Goal: Task Accomplishment & Management: Complete application form

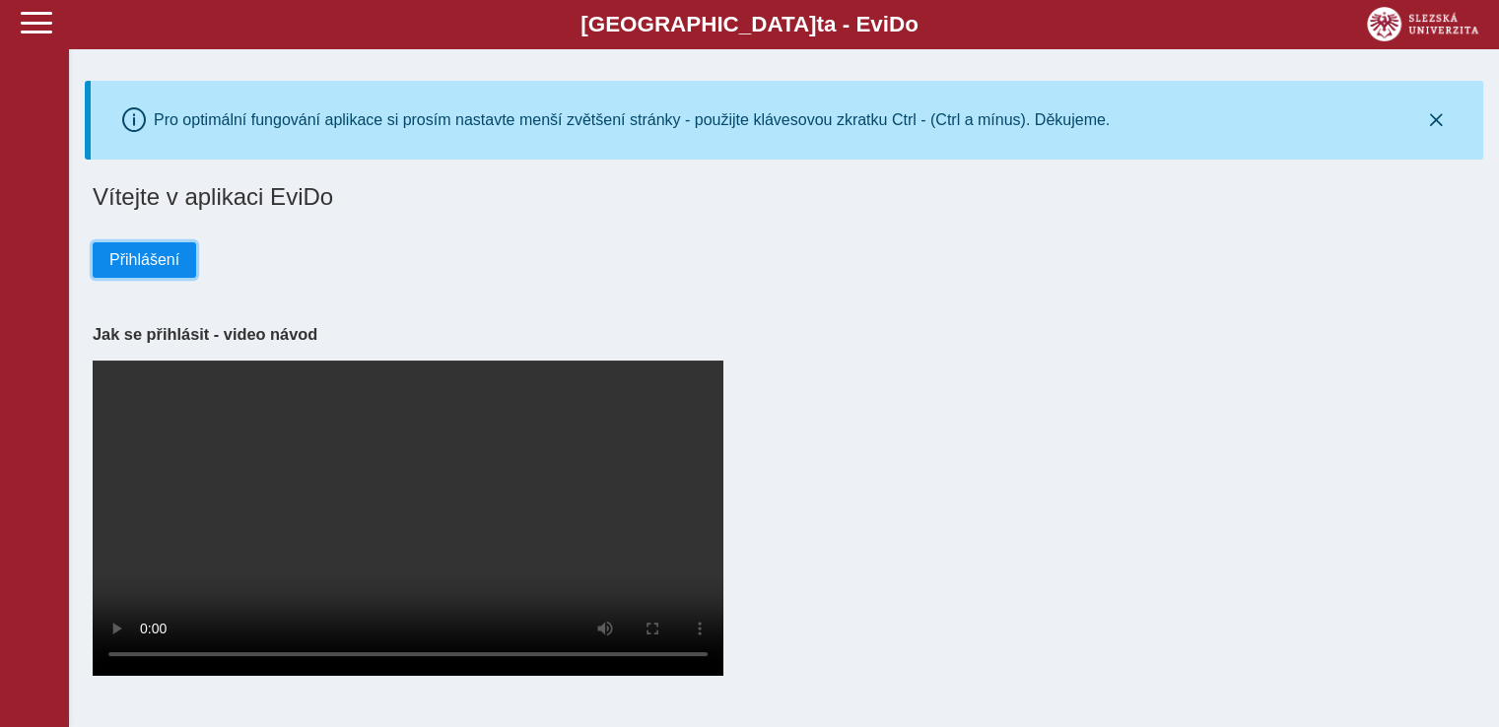
click at [138, 269] on span "Přihlášení" at bounding box center [144, 260] width 70 height 18
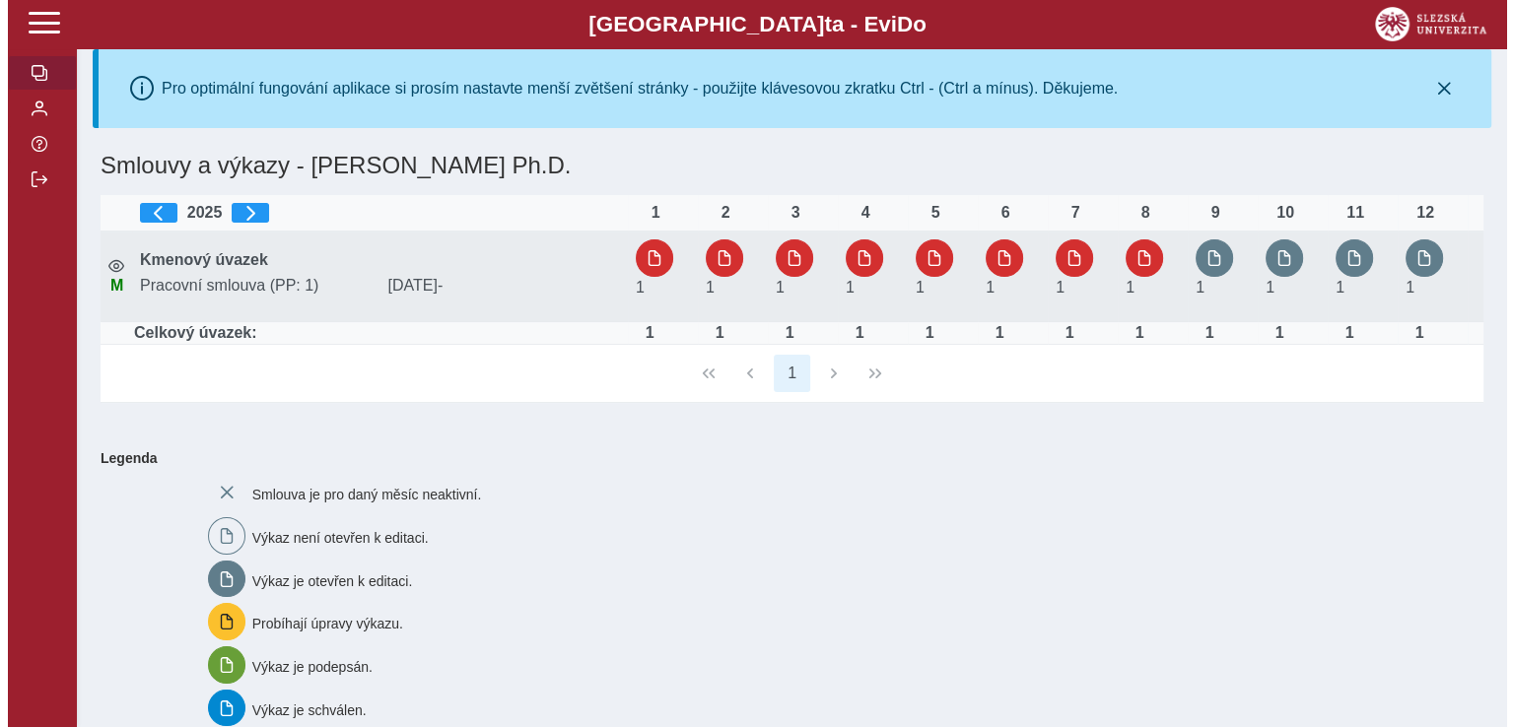
scroll to position [32, 0]
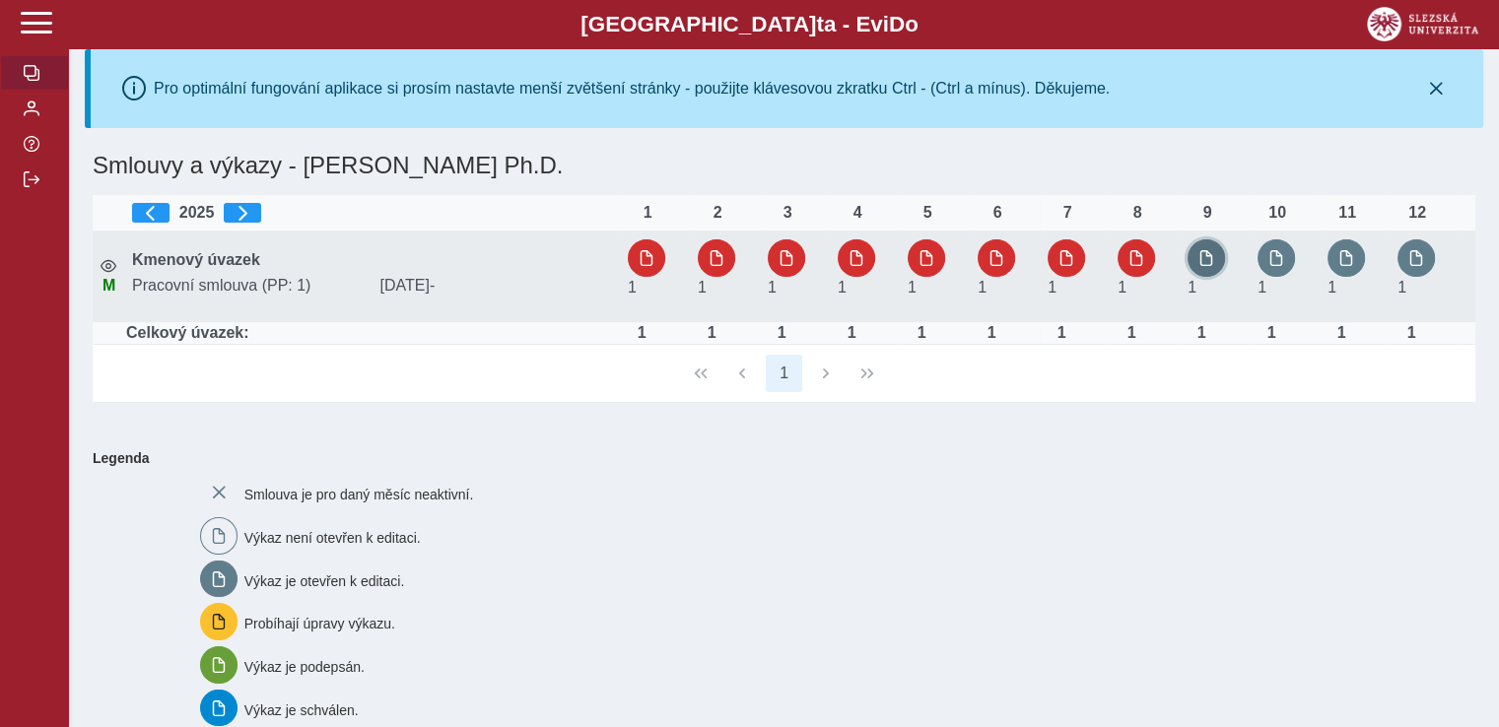
click at [1198, 266] on span "button" at bounding box center [1206, 258] width 16 height 16
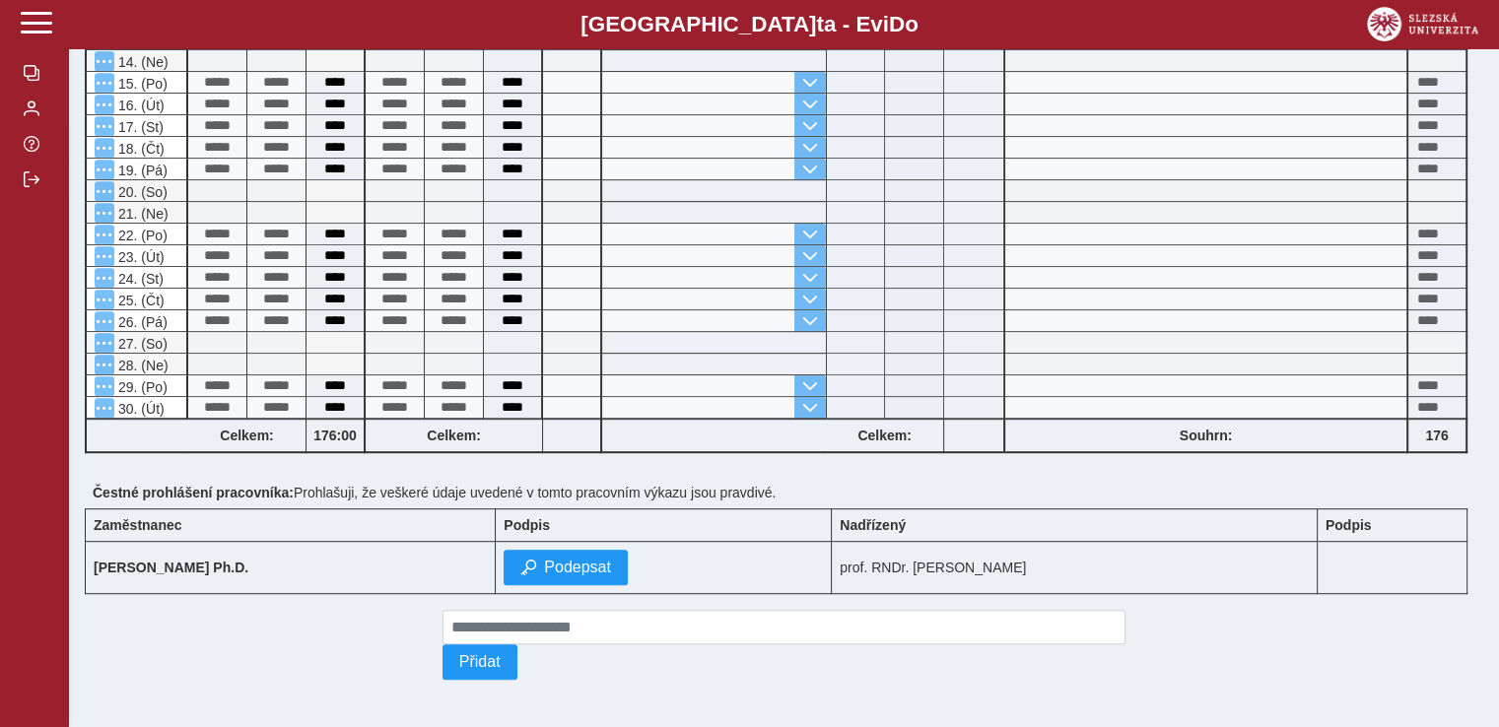
scroll to position [1133, 0]
click at [573, 559] on span "Podepsat" at bounding box center [577, 568] width 67 height 18
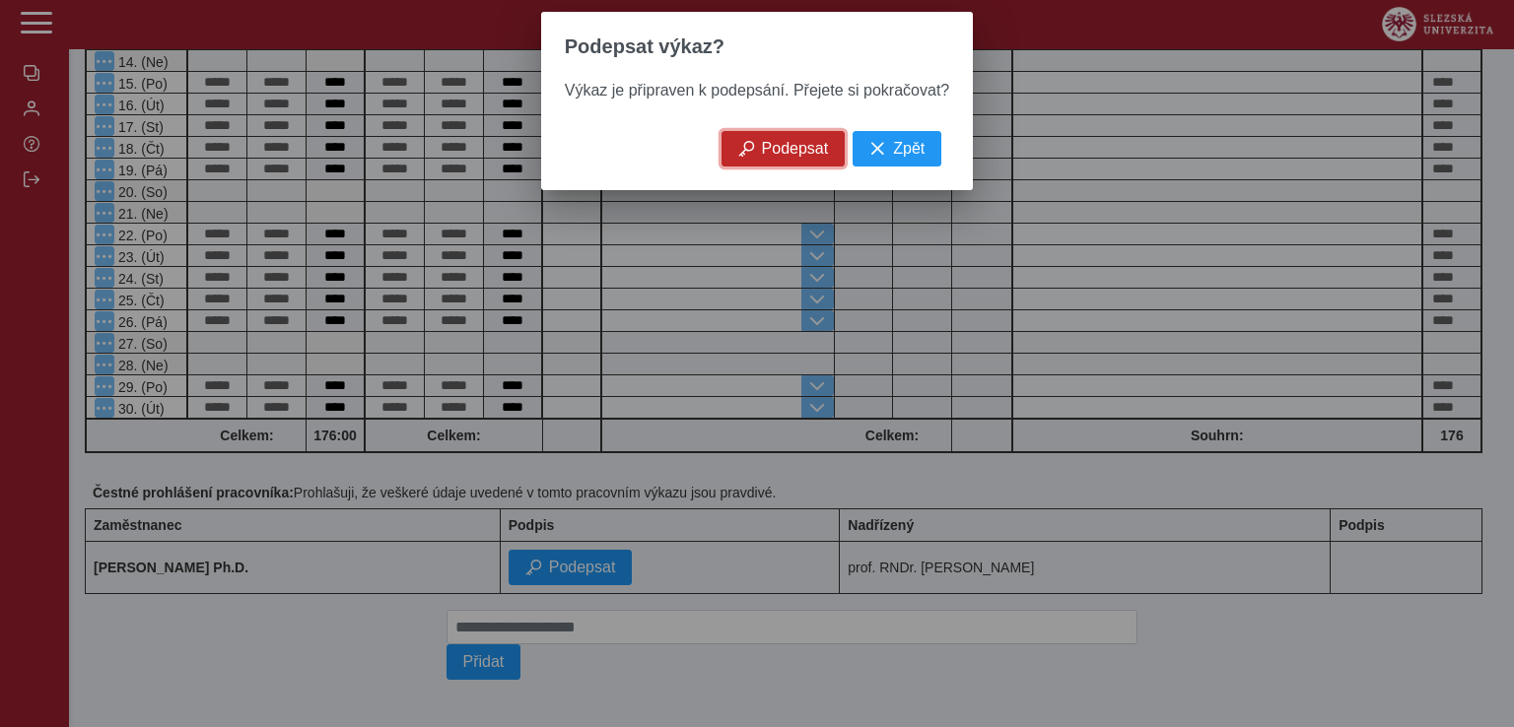
click at [808, 158] on span "Podepsat" at bounding box center [795, 149] width 67 height 18
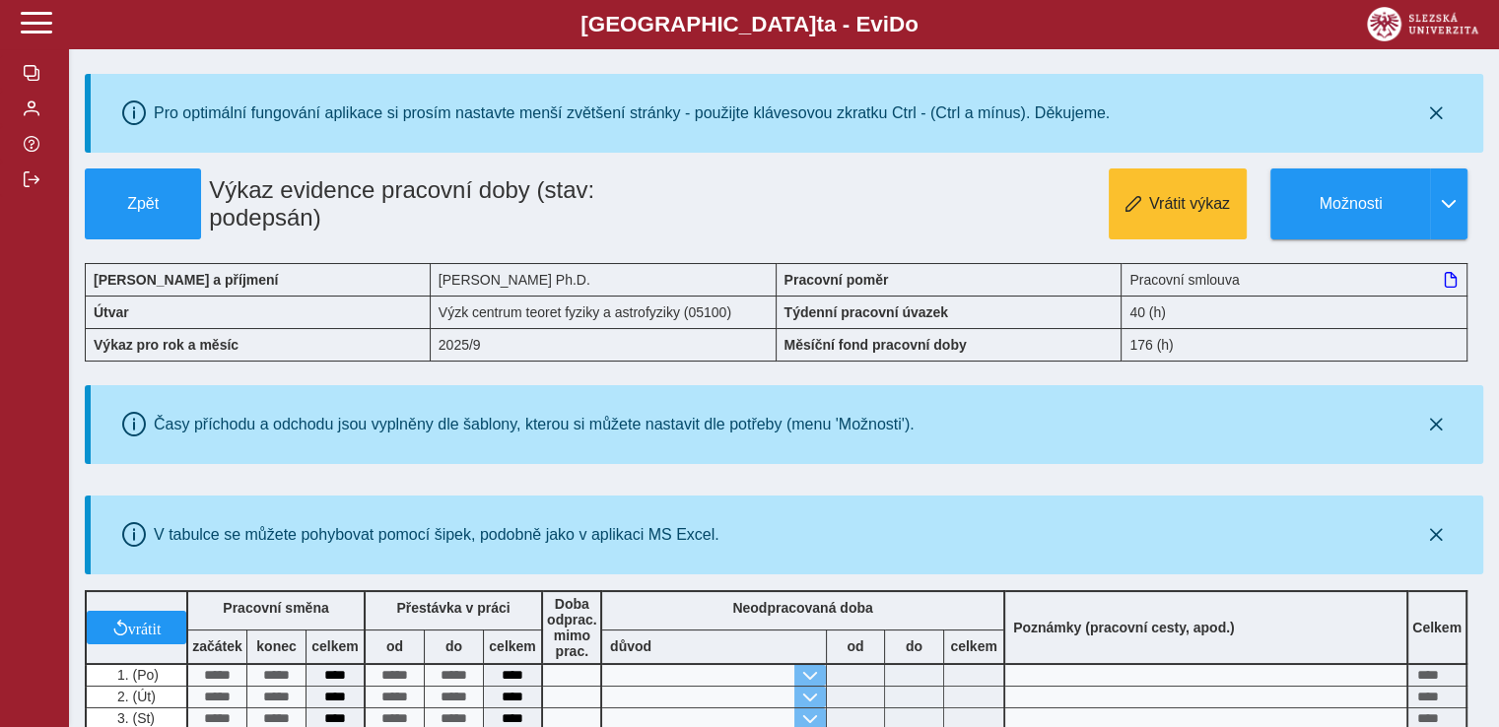
scroll to position [0, 0]
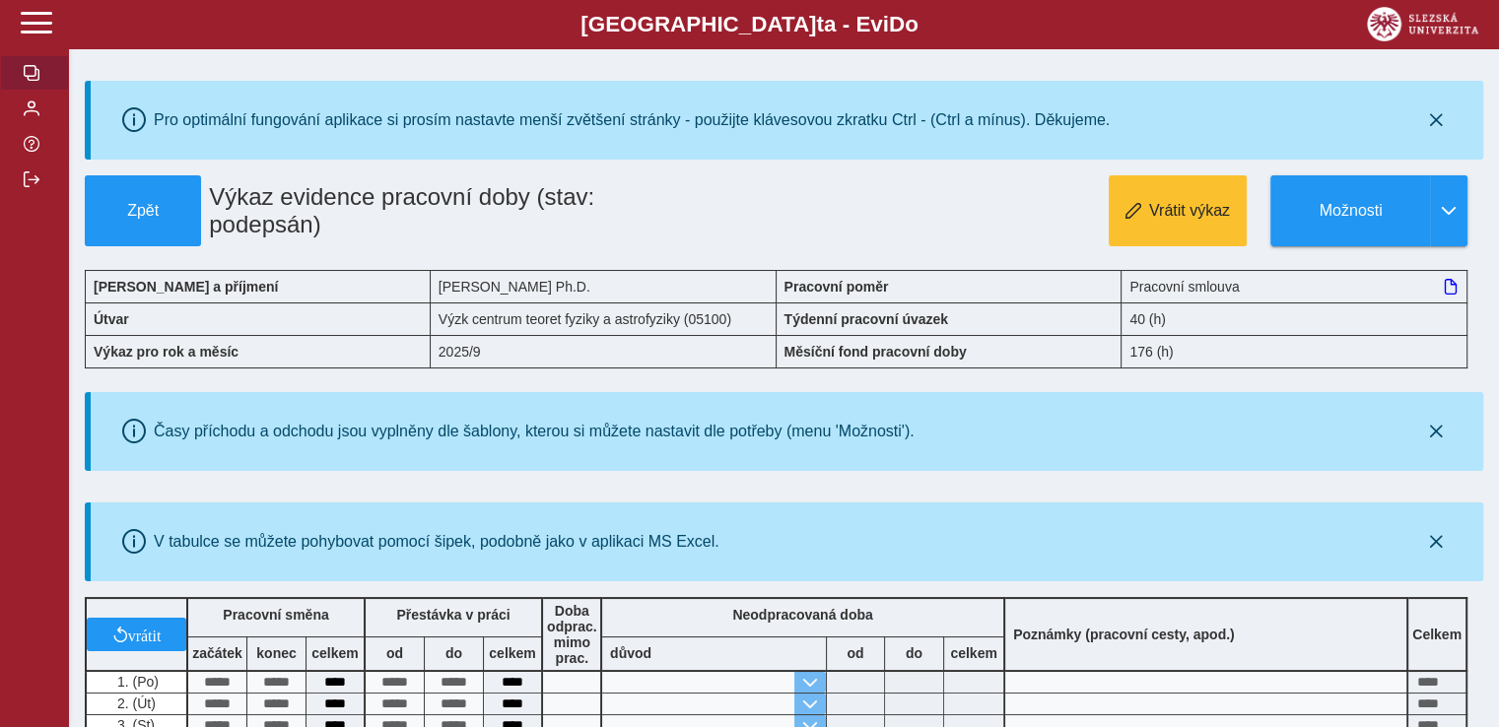
click at [29, 81] on span "button" at bounding box center [32, 73] width 16 height 16
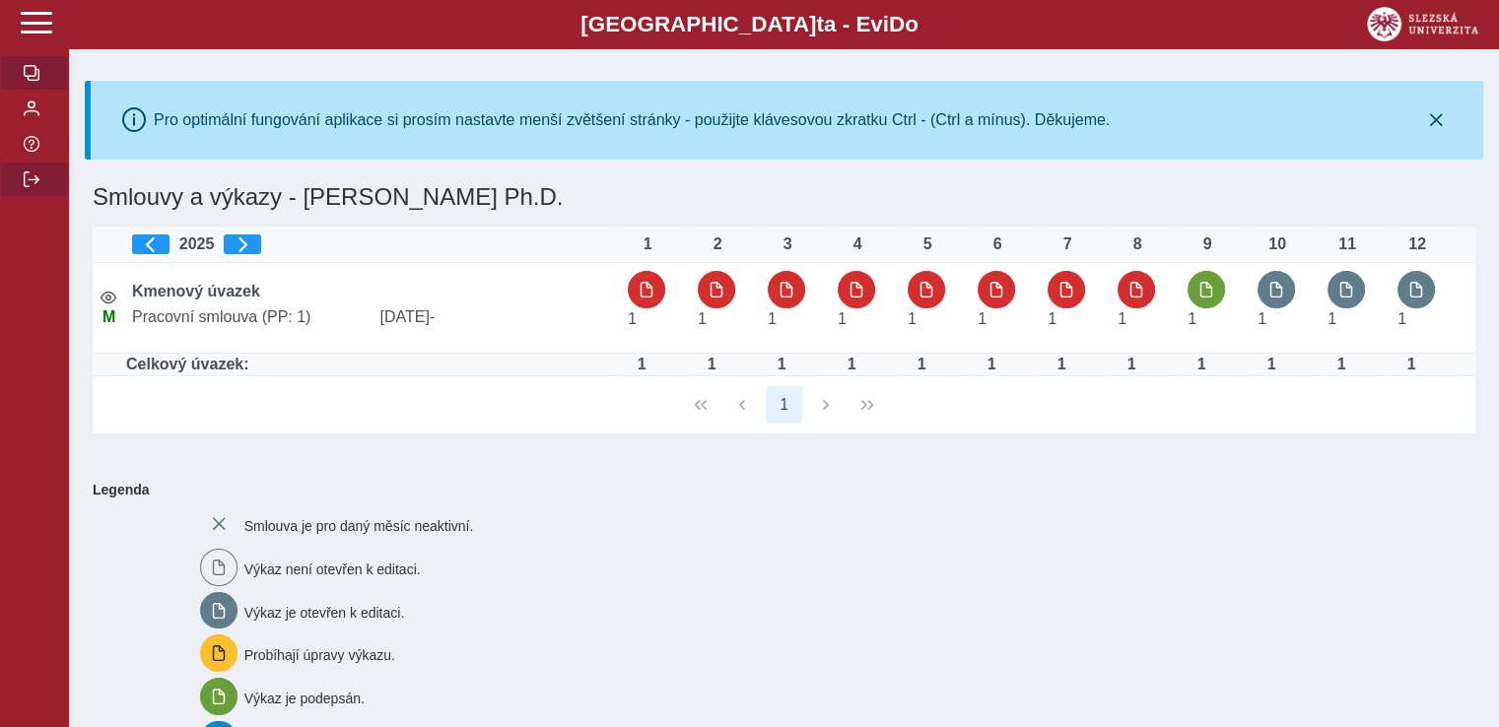
click at [43, 197] on button "button" at bounding box center [34, 179] width 69 height 35
